Goal: Information Seeking & Learning: Find specific fact

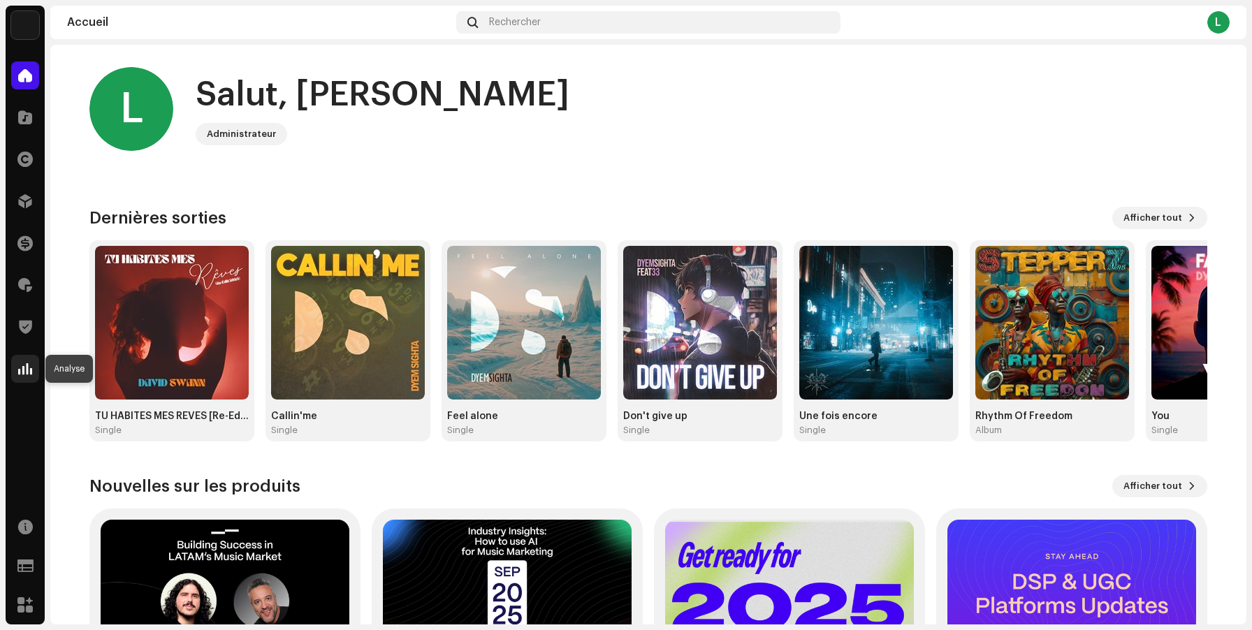
click at [27, 370] on span at bounding box center [25, 368] width 14 height 11
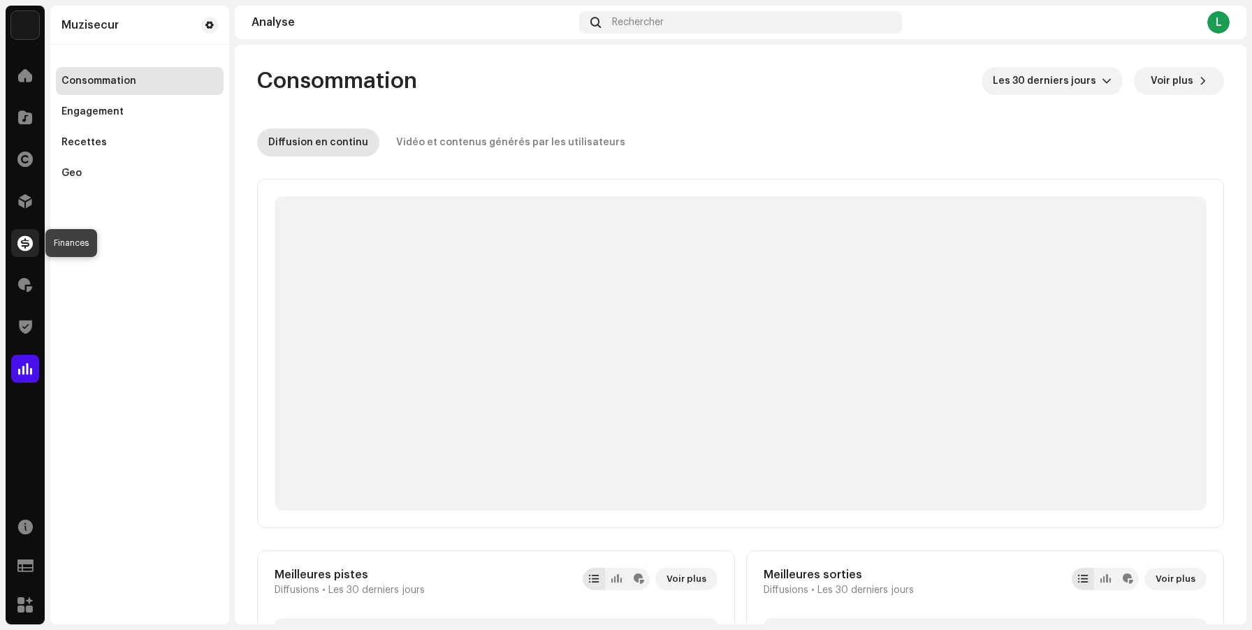
click at [22, 251] on div at bounding box center [25, 243] width 28 height 28
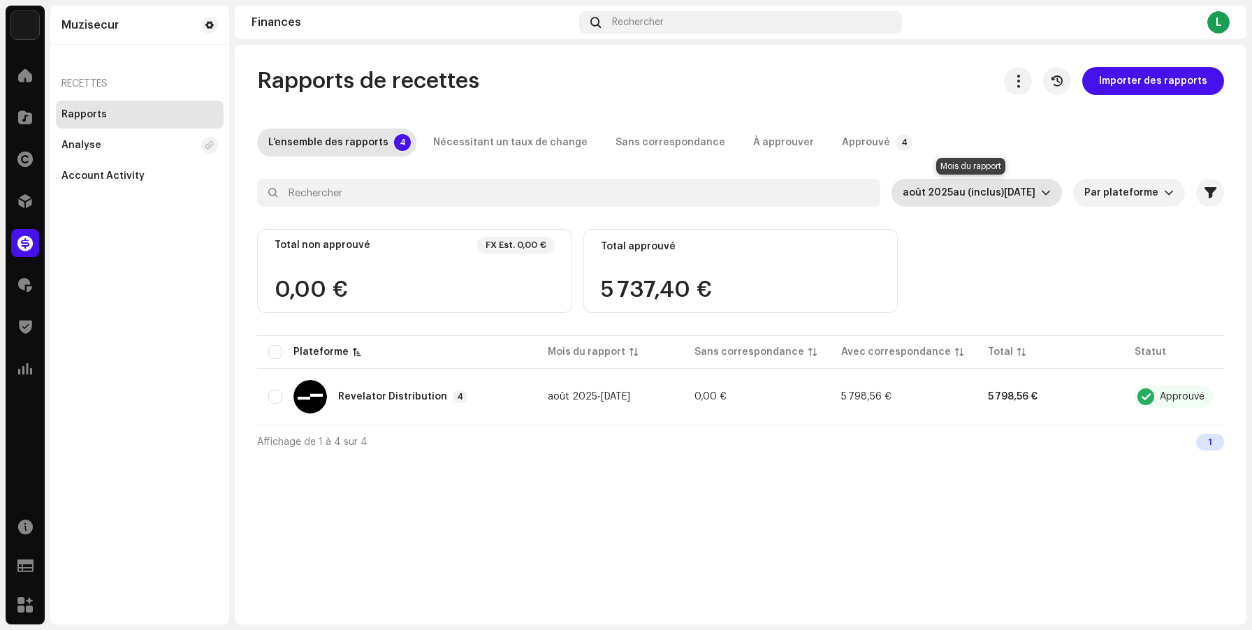
click at [968, 192] on span "au (inclus)" at bounding box center [978, 193] width 51 height 10
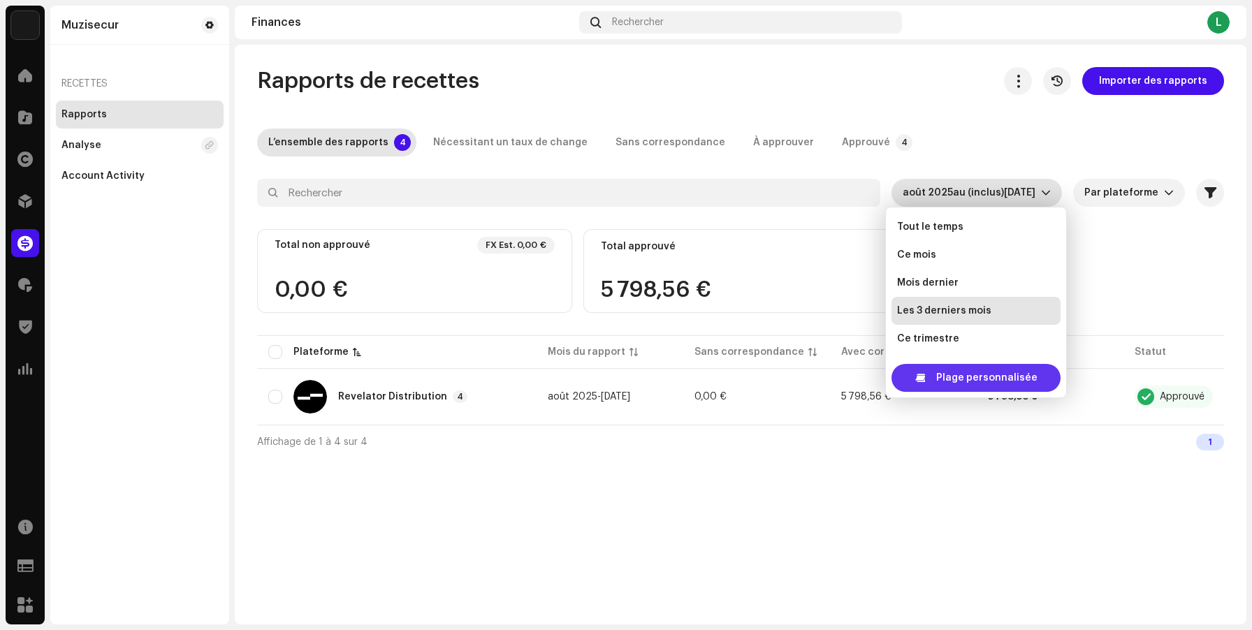
scroll to position [22, 0]
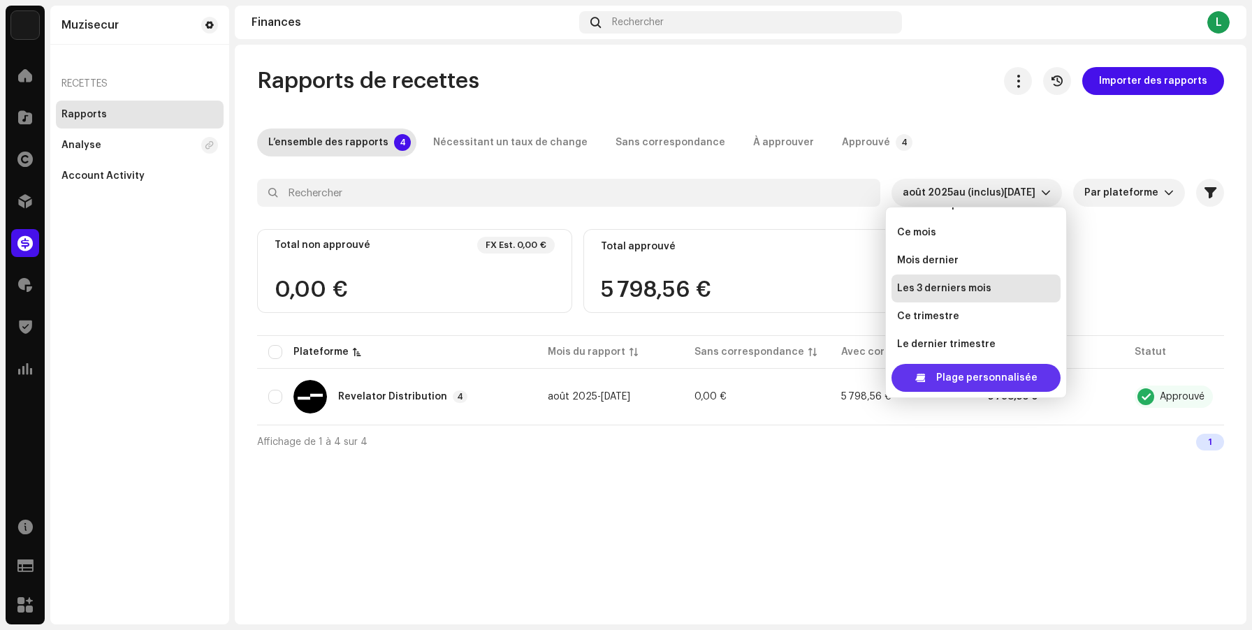
click at [938, 381] on div "Plage personnalisée" at bounding box center [976, 378] width 169 height 28
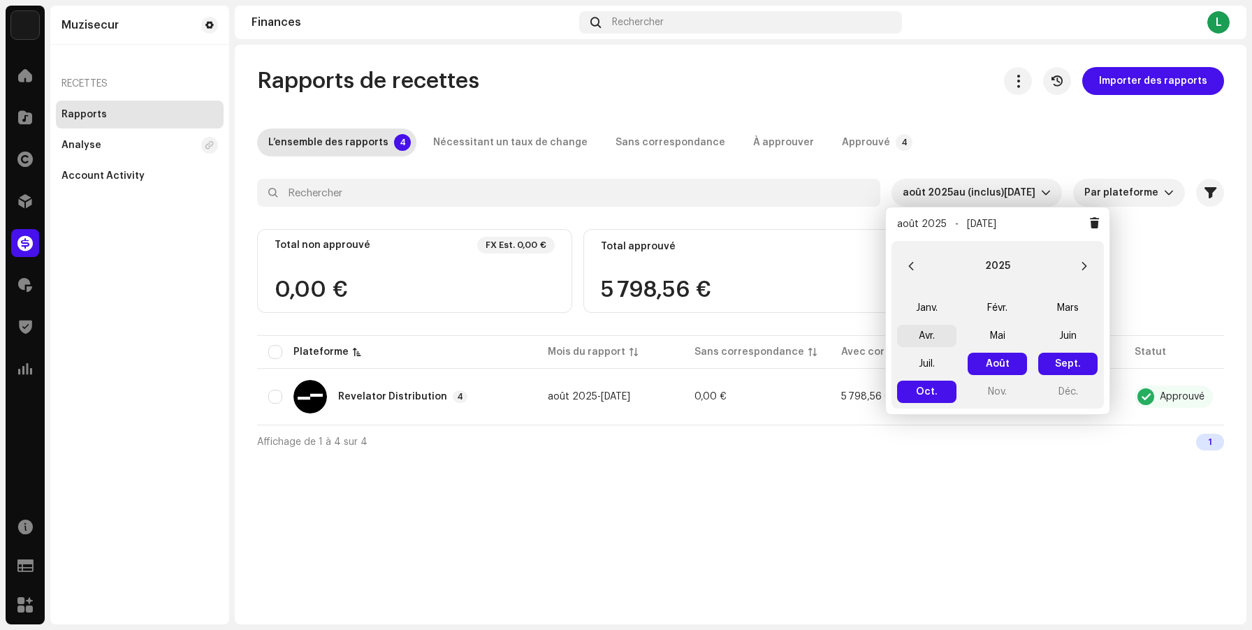
click at [917, 335] on span "Avr." at bounding box center [926, 336] width 59 height 22
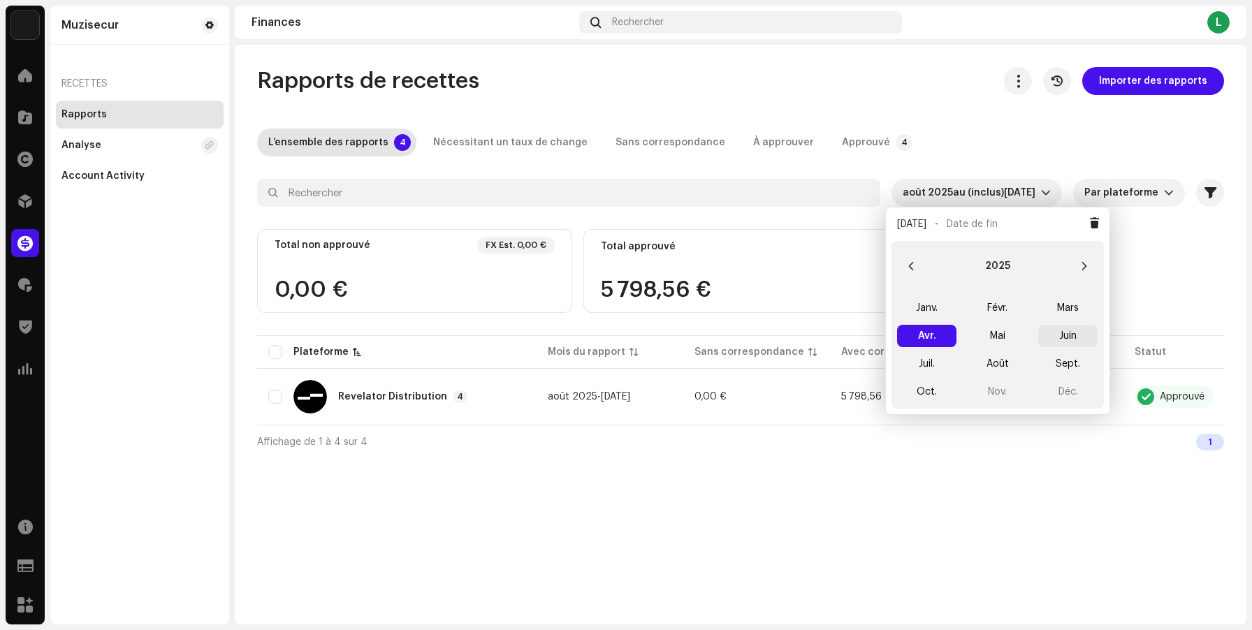
click at [1071, 335] on span "Juin" at bounding box center [1068, 336] width 59 height 22
click at [934, 101] on div "Rapports de recettes Importer des rapports L’ensemble des rapports 7 Nécessitan…" at bounding box center [741, 262] width 1012 height 391
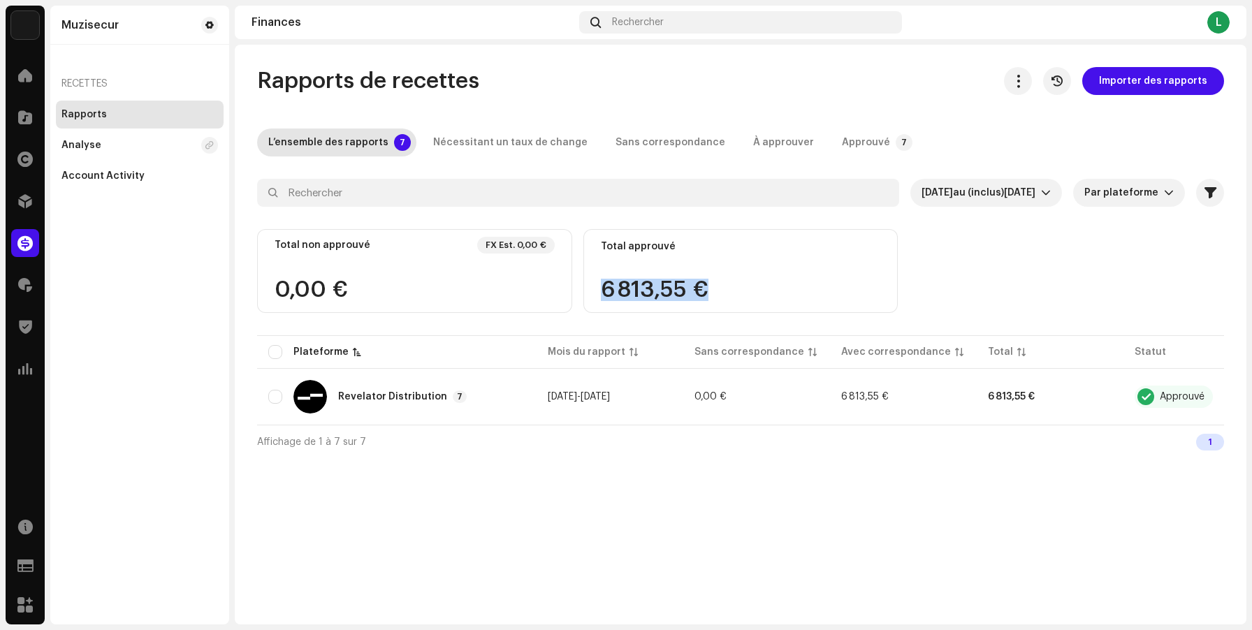
drag, startPoint x: 713, startPoint y: 289, endPoint x: 602, endPoint y: 285, distance: 110.5
click at [602, 285] on div "6 813,55 €" at bounding box center [741, 290] width 280 height 22
copy div "6 813,55 €"
